Goal: Task Accomplishment & Management: Manage account settings

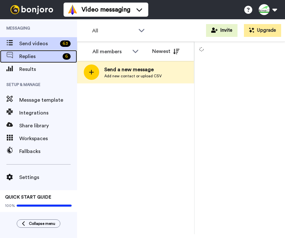
click at [35, 57] on span "Replies" at bounding box center [39, 57] width 41 height 8
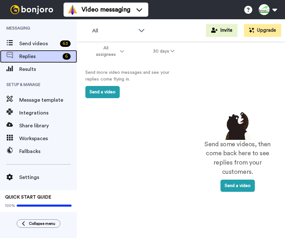
click at [29, 57] on span "Replies" at bounding box center [39, 57] width 41 height 8
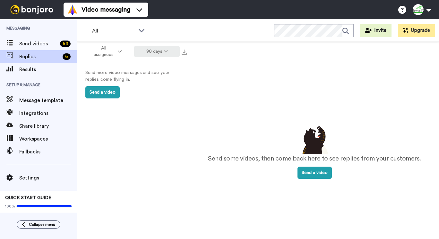
click at [164, 51] on icon at bounding box center [166, 51] width 4 height 4
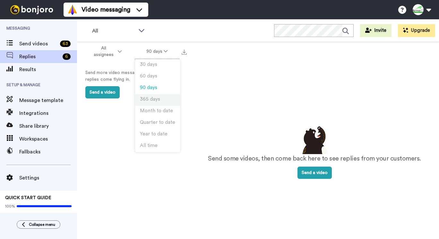
click at [159, 99] on span "365 days" at bounding box center [150, 99] width 20 height 5
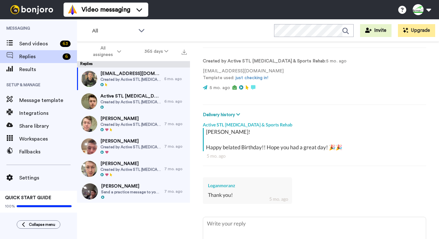
scroll to position [78, 0]
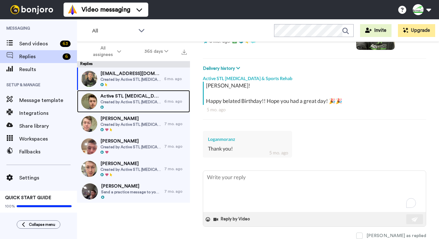
click at [131, 96] on span "Active STL [MEDICAL_DATA] & Sports Rehab" at bounding box center [131, 96] width 61 height 6
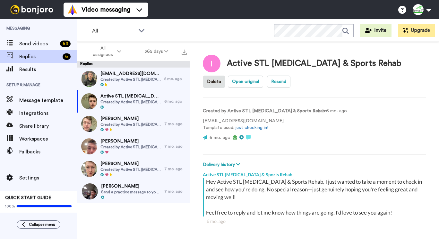
scroll to position [22, 0]
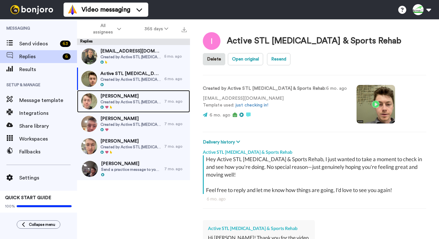
click at [118, 95] on span "Pat Weese" at bounding box center [131, 96] width 61 height 6
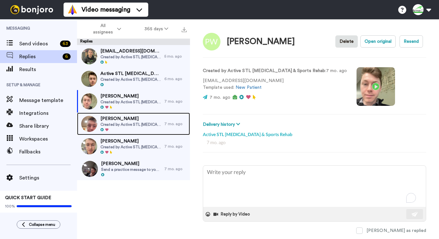
click at [124, 119] on span "Devon Weese" at bounding box center [131, 118] width 61 height 6
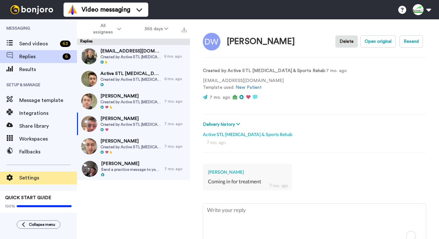
type textarea "x"
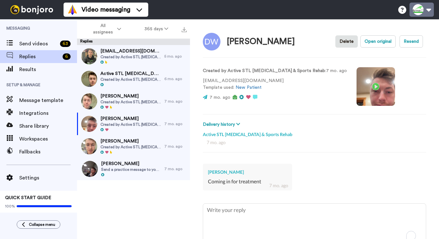
click at [426, 11] on button at bounding box center [422, 10] width 24 height 14
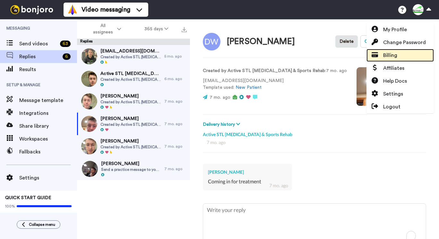
click at [397, 55] on span "Billing" at bounding box center [391, 55] width 14 height 8
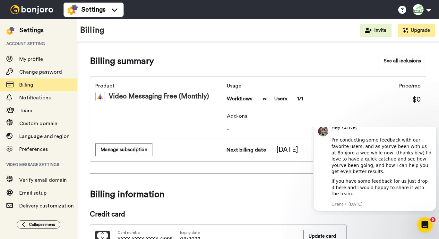
drag, startPoint x: 434, startPoint y: 134, endPoint x: 617, endPoint y: 289, distance: 239.5
click at [434, 124] on icon "Dismiss notification" at bounding box center [435, 122] width 4 height 4
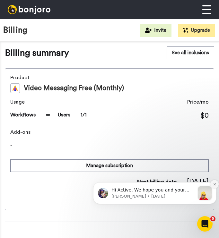
click at [213, 185] on icon "Dismiss notification" at bounding box center [215, 185] width 4 height 4
